Goal: Navigation & Orientation: Find specific page/section

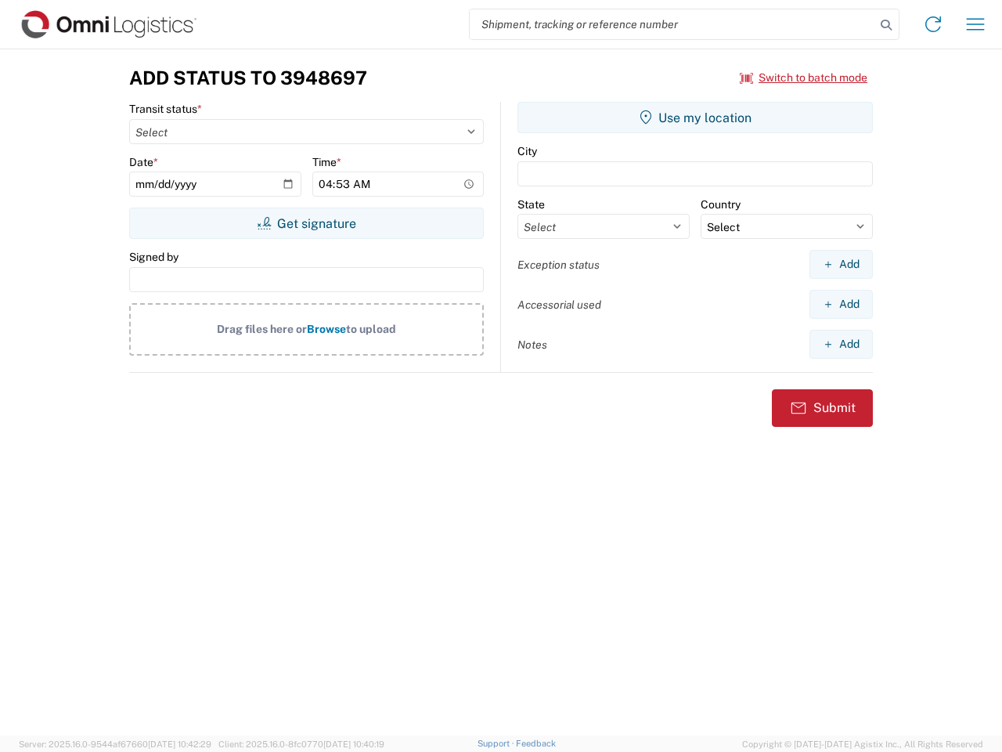
click at [673, 24] on input "search" at bounding box center [673, 24] width 406 height 30
click at [886, 25] on icon at bounding box center [886, 25] width 22 height 22
click at [933, 24] on icon at bounding box center [933, 24] width 25 height 25
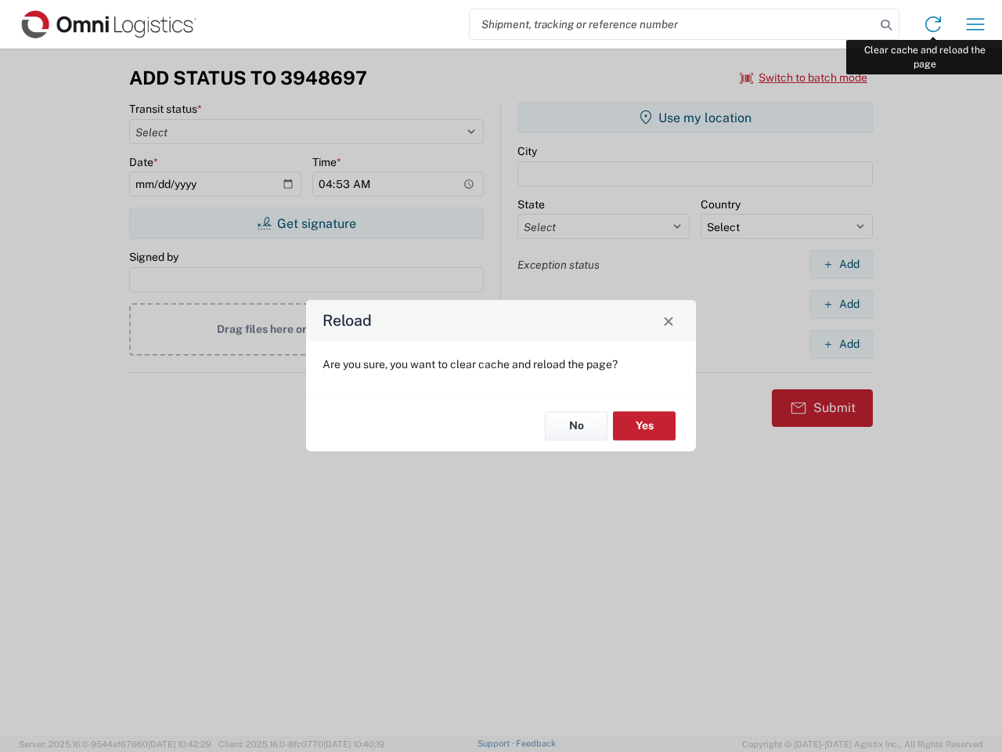
click at [976, 24] on div "Reload Are you sure, you want to clear cache and reload the page? No Yes" at bounding box center [501, 376] width 1002 height 752
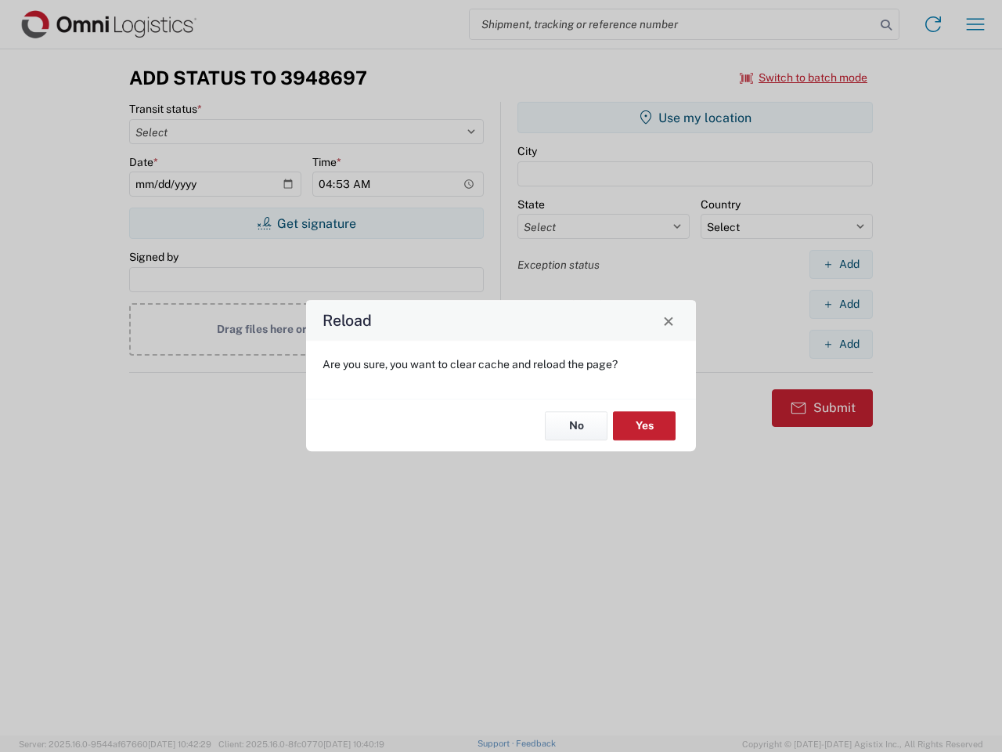
click at [804, 78] on div "Reload Are you sure, you want to clear cache and reload the page? No Yes" at bounding box center [501, 376] width 1002 height 752
click at [306, 223] on div "Reload Are you sure, you want to clear cache and reload the page? No Yes" at bounding box center [501, 376] width 1002 height 752
click at [695, 117] on div "Reload Are you sure, you want to clear cache and reload the page? No Yes" at bounding box center [501, 376] width 1002 height 752
click at [841, 264] on div "Reload Are you sure, you want to clear cache and reload the page? No Yes" at bounding box center [501, 376] width 1002 height 752
click at [841, 304] on div "Reload Are you sure, you want to clear cache and reload the page? No Yes" at bounding box center [501, 376] width 1002 height 752
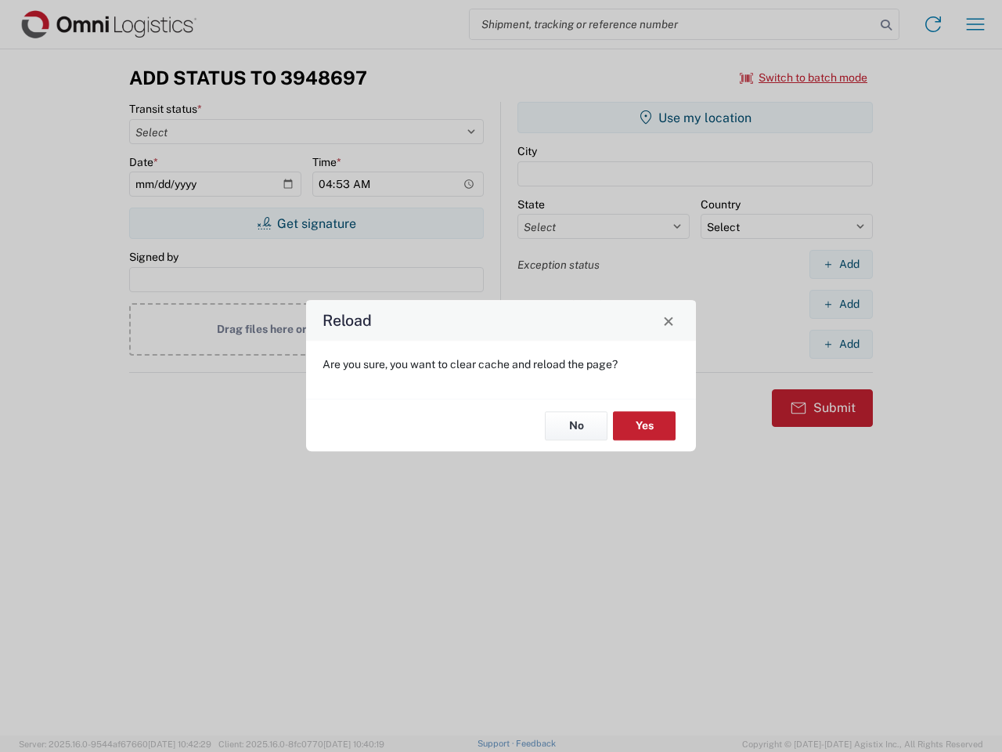
click at [841, 344] on div "Reload Are you sure, you want to clear cache and reload the page? No Yes" at bounding box center [501, 376] width 1002 height 752
